Goal: Navigation & Orientation: Find specific page/section

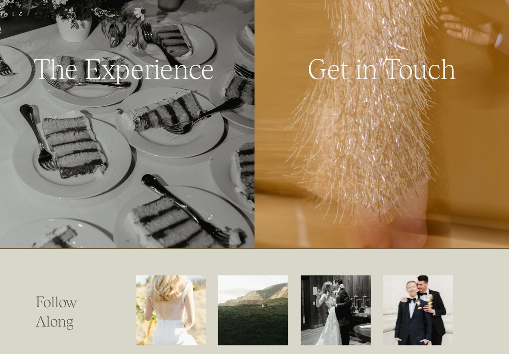
scroll to position [2133, 0]
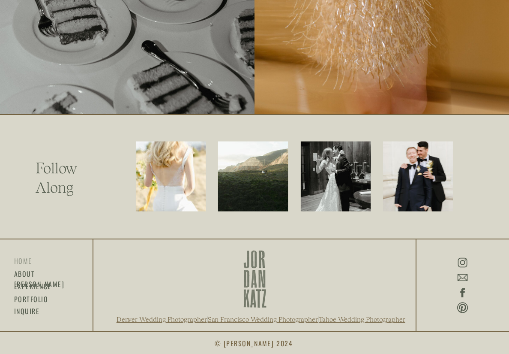
click at [21, 261] on h3 "HOME" at bounding box center [24, 261] width 21 height 10
click at [32, 270] on h3 "about [PERSON_NAME]" at bounding box center [38, 274] width 48 height 10
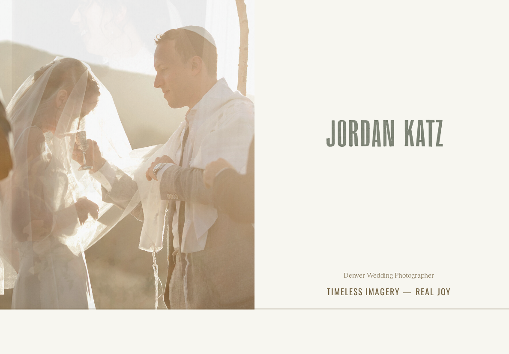
scroll to position [45, 0]
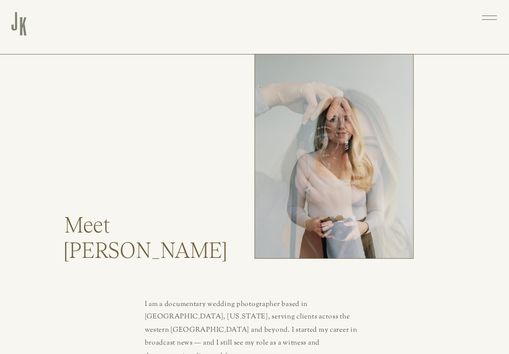
click at [24, 29] on div at bounding box center [19, 23] width 15 height 25
